Goal: Task Accomplishment & Management: Manage account settings

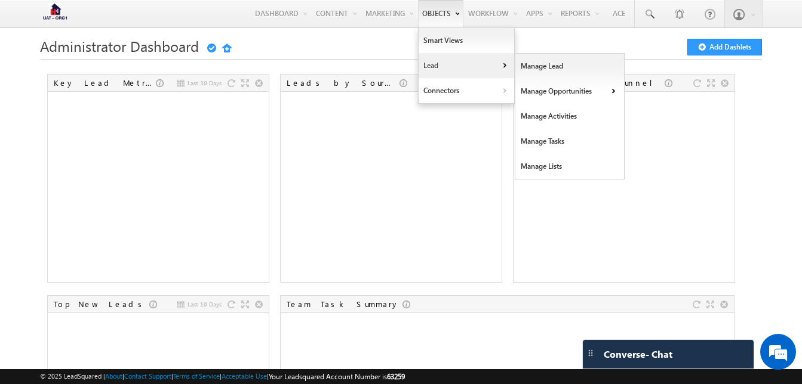
click at [447, 62] on link "Lead" at bounding box center [466, 65] width 96 height 25
click at [543, 73] on link "Manage Lead" at bounding box center [569, 66] width 109 height 25
